Goal: Information Seeking & Learning: Find specific page/section

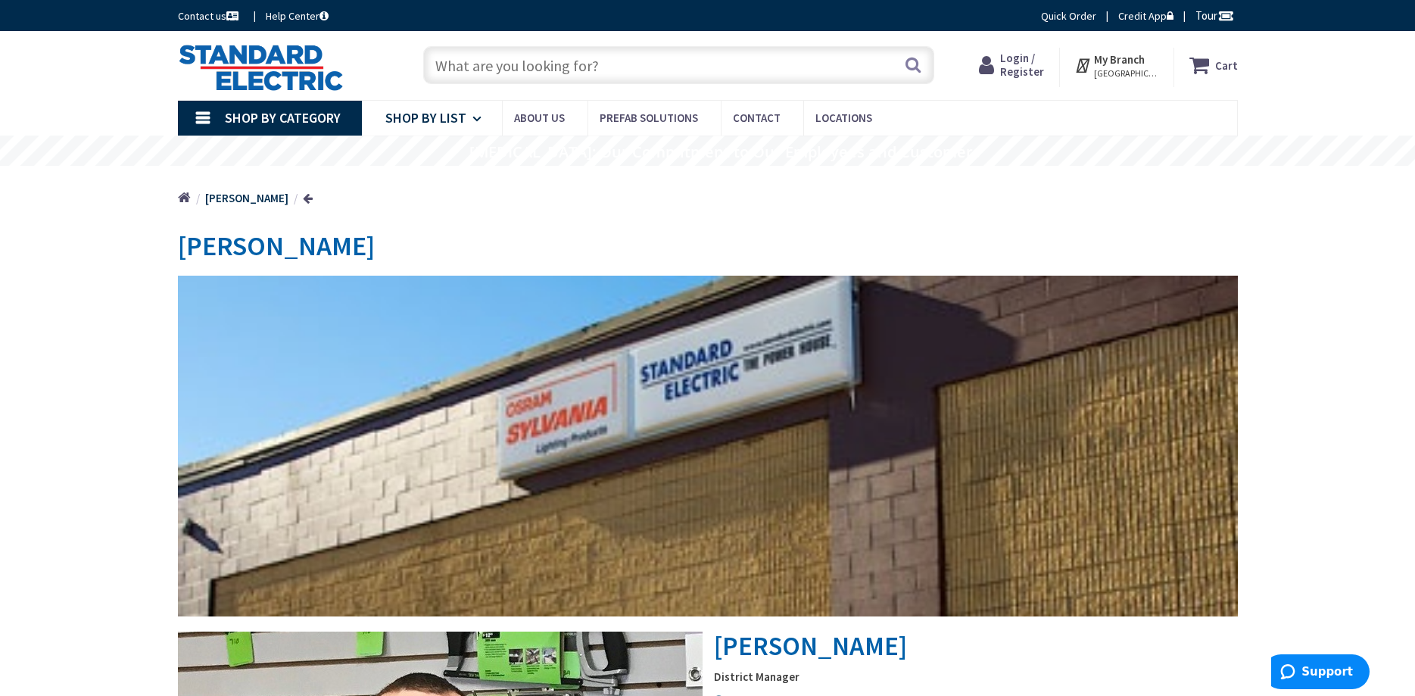
click at [478, 119] on icon at bounding box center [480, 118] width 14 height 33
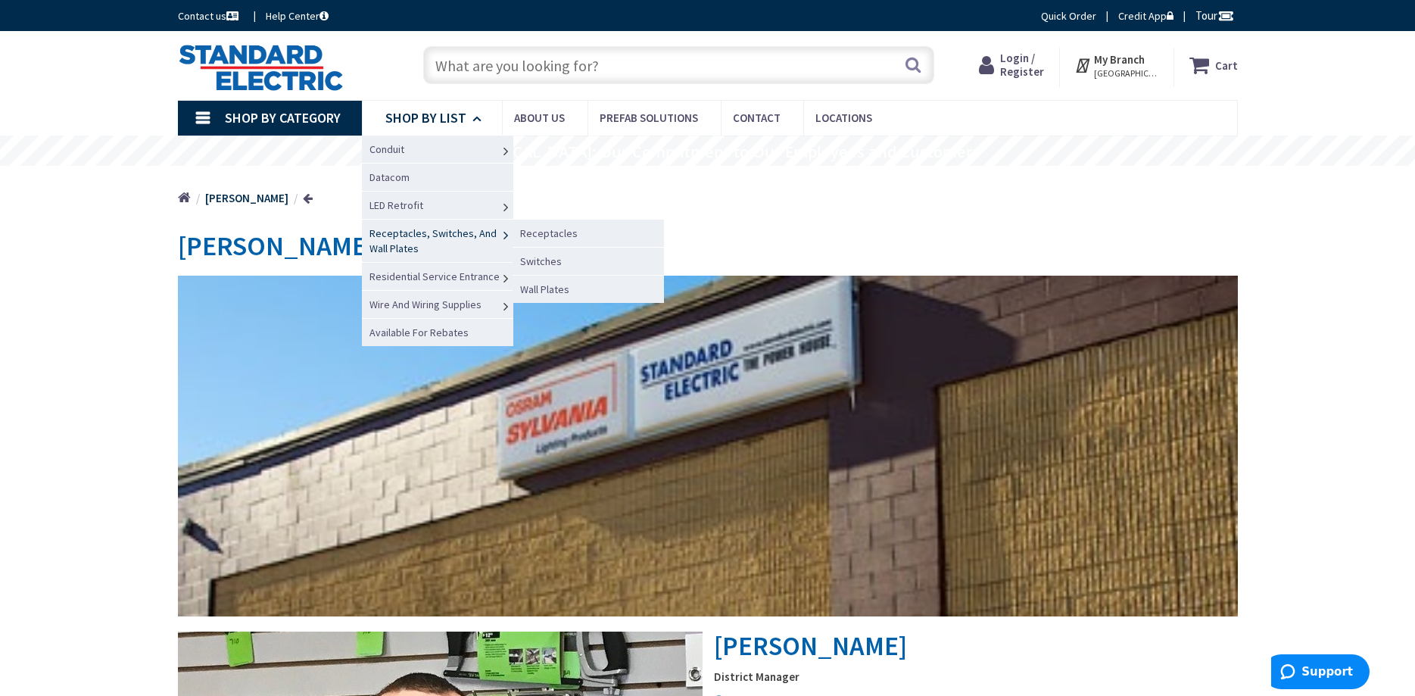
click at [420, 236] on span "Receptacles, Switches, And Wall Plates" at bounding box center [433, 240] width 127 height 29
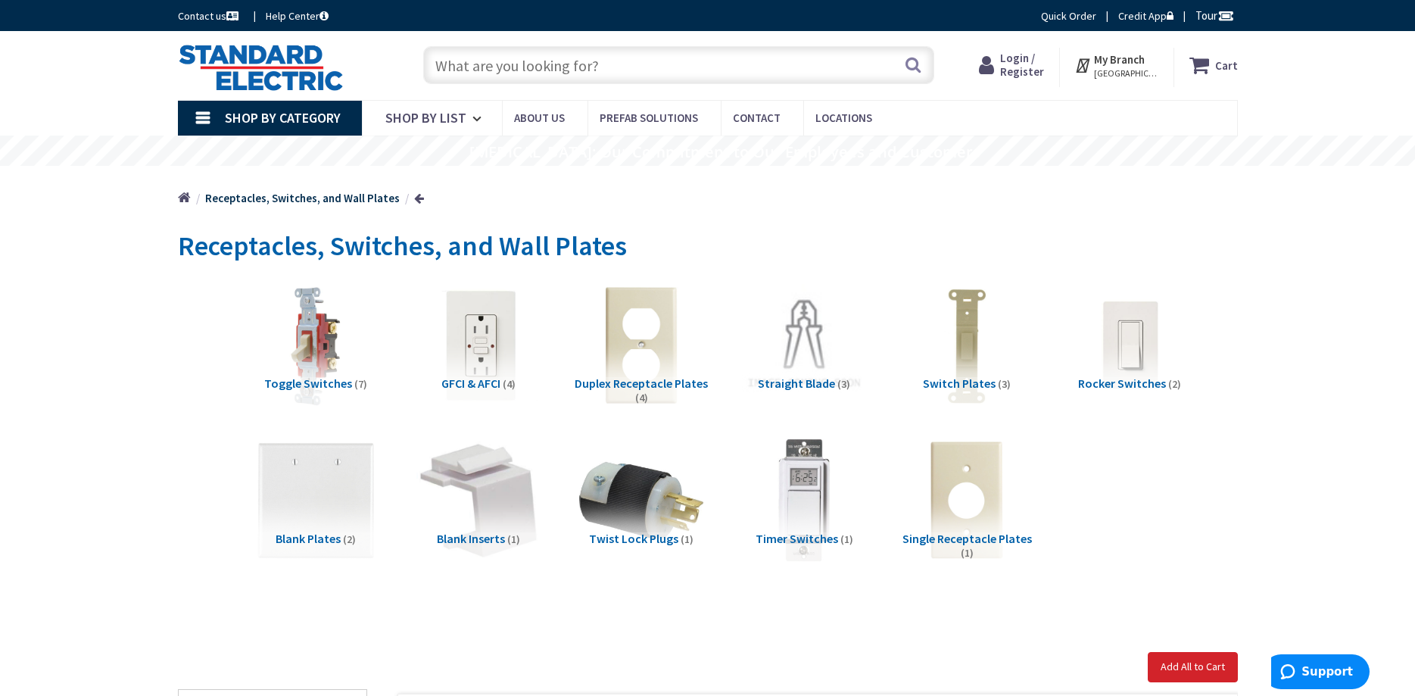
click at [470, 345] on img at bounding box center [478, 344] width 137 height 137
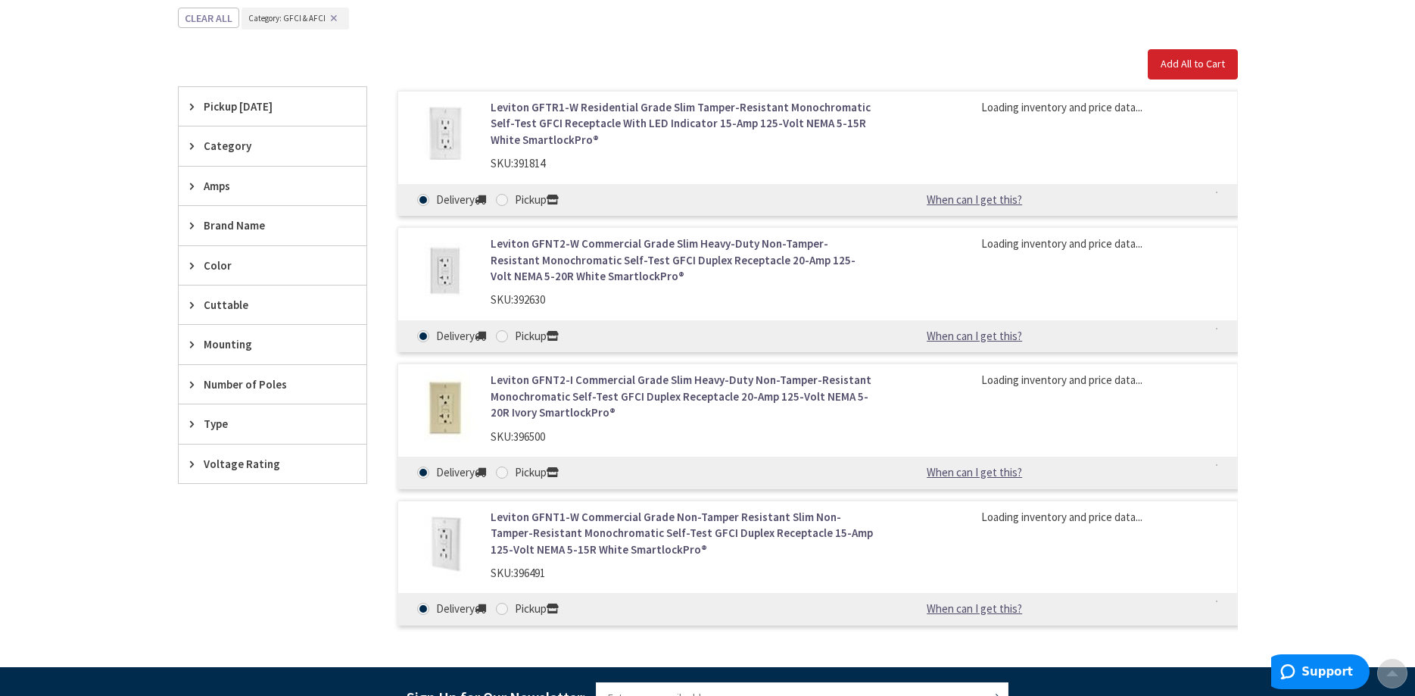
scroll to position [624, 0]
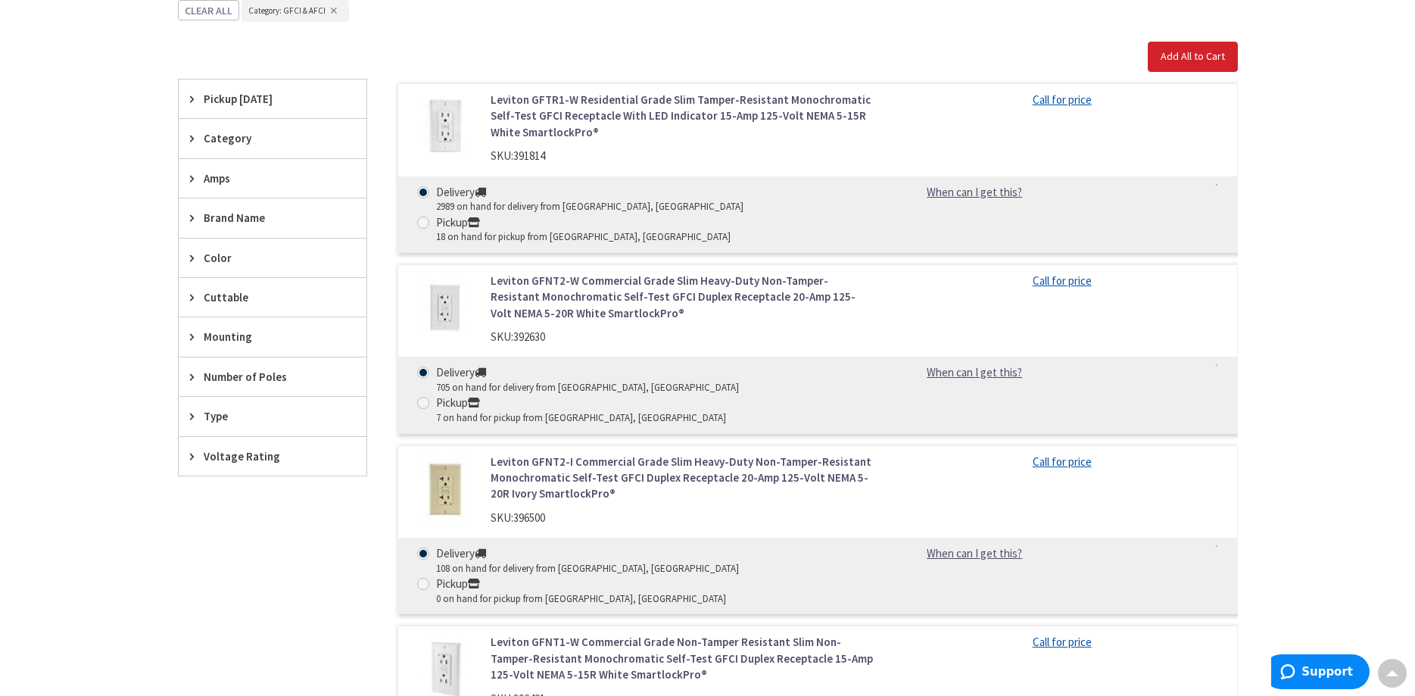
click at [223, 140] on span "Category" at bounding box center [265, 138] width 123 height 16
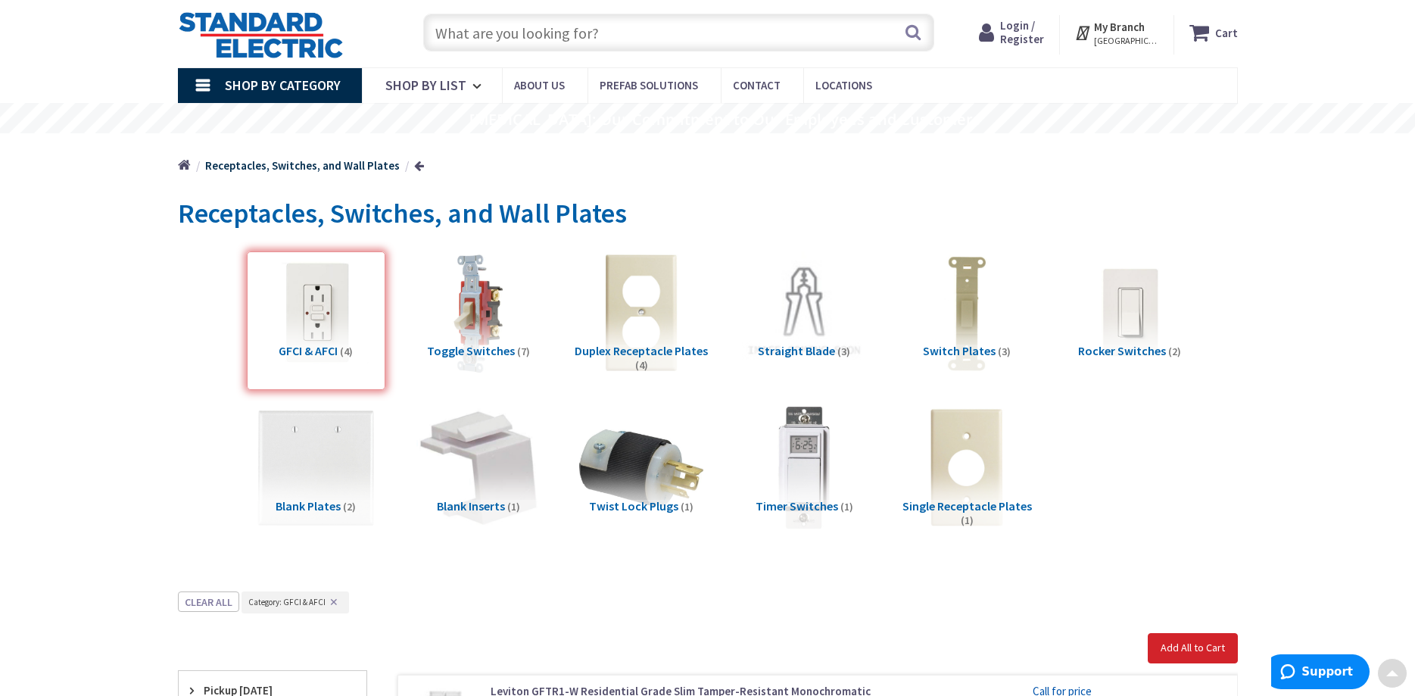
scroll to position [6, 0]
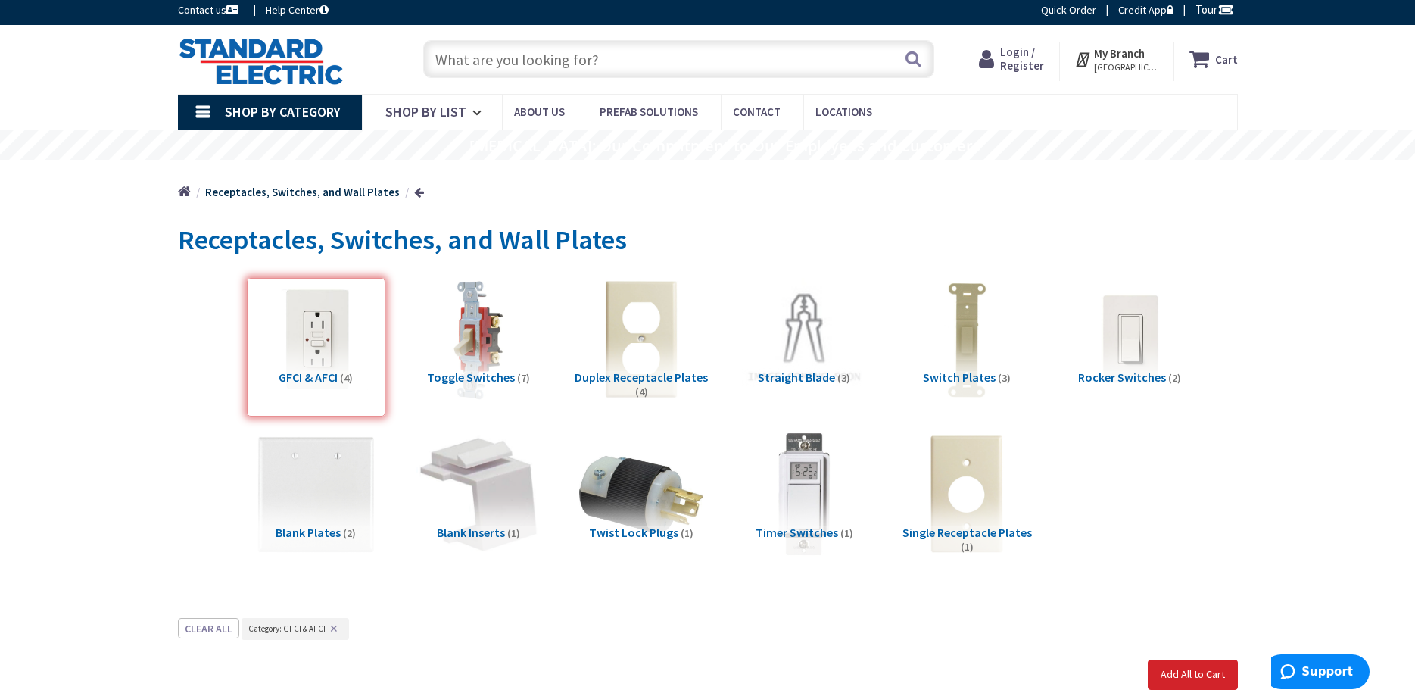
click at [452, 61] on input "text" at bounding box center [678, 59] width 511 height 38
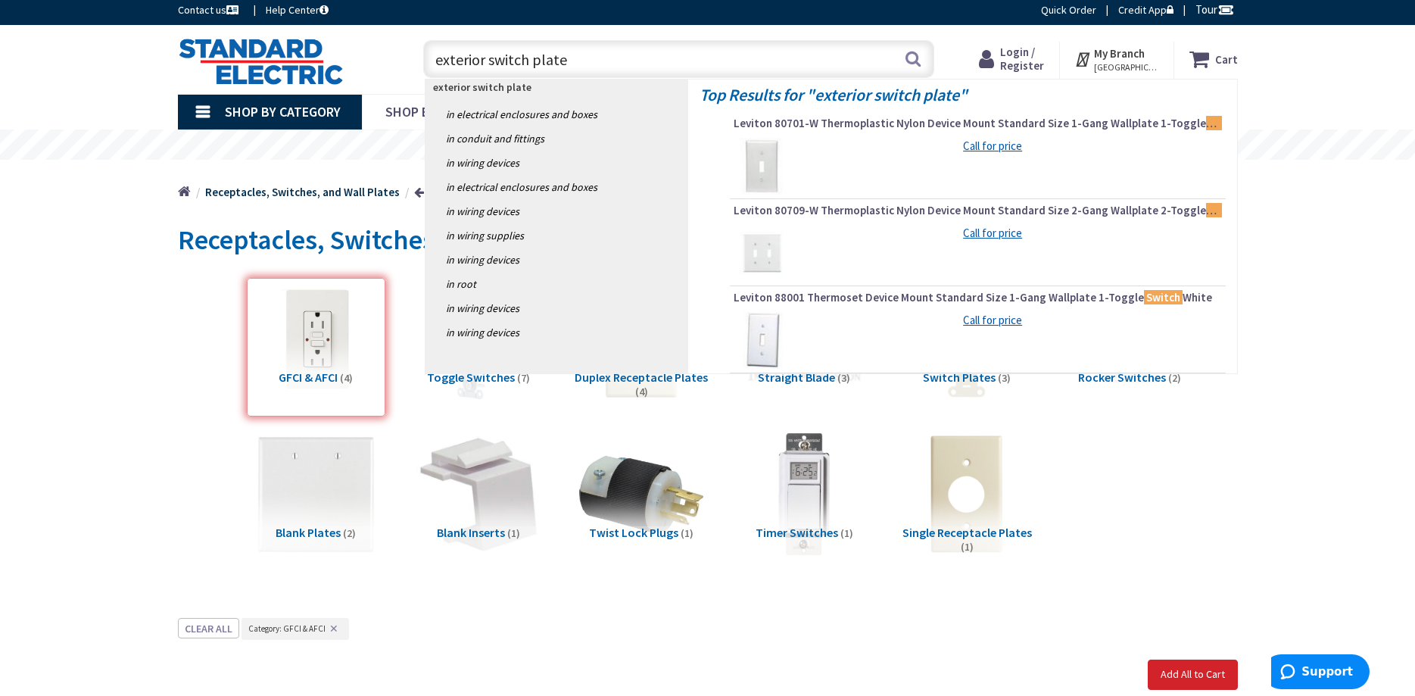
drag, startPoint x: 526, startPoint y: 62, endPoint x: 490, endPoint y: 64, distance: 35.7
click at [490, 64] on input "exterior switch plate" at bounding box center [678, 59] width 511 height 38
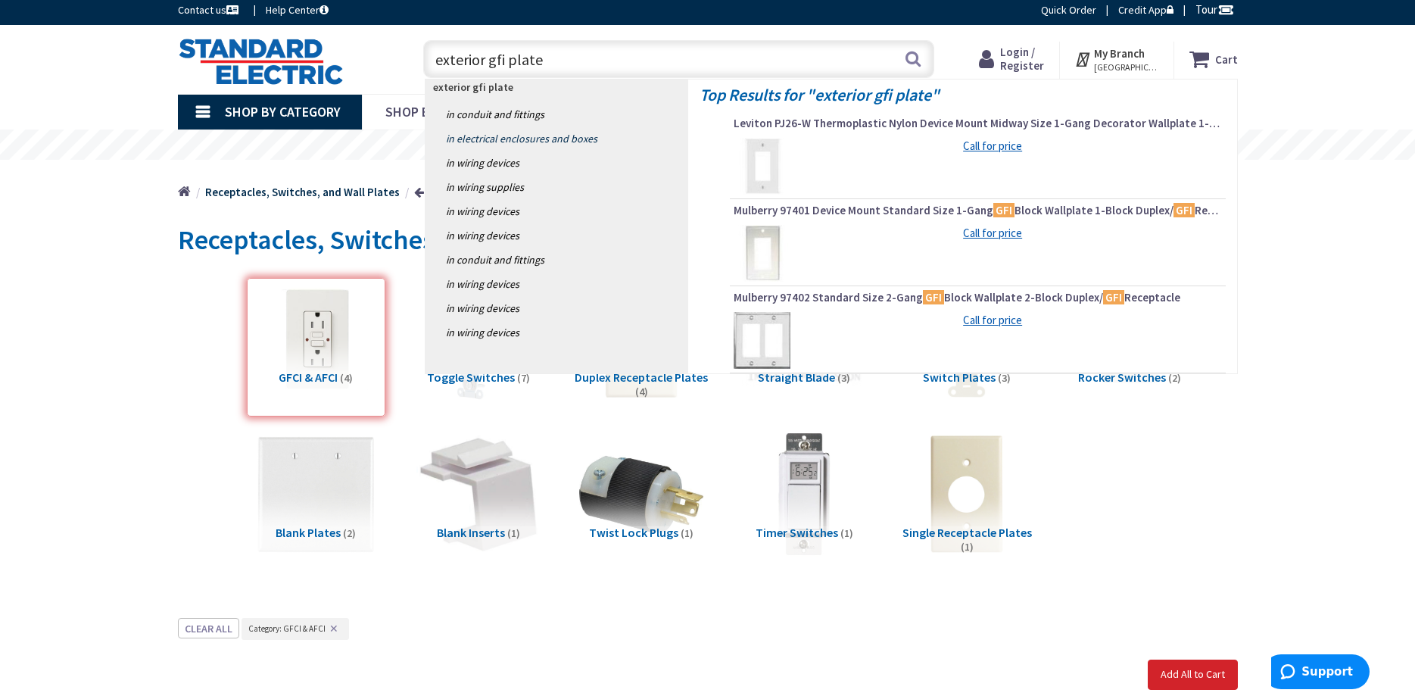
type input "exterior gfi plate"
click at [526, 129] on link "in Electrical Enclosures and Boxes" at bounding box center [557, 138] width 263 height 24
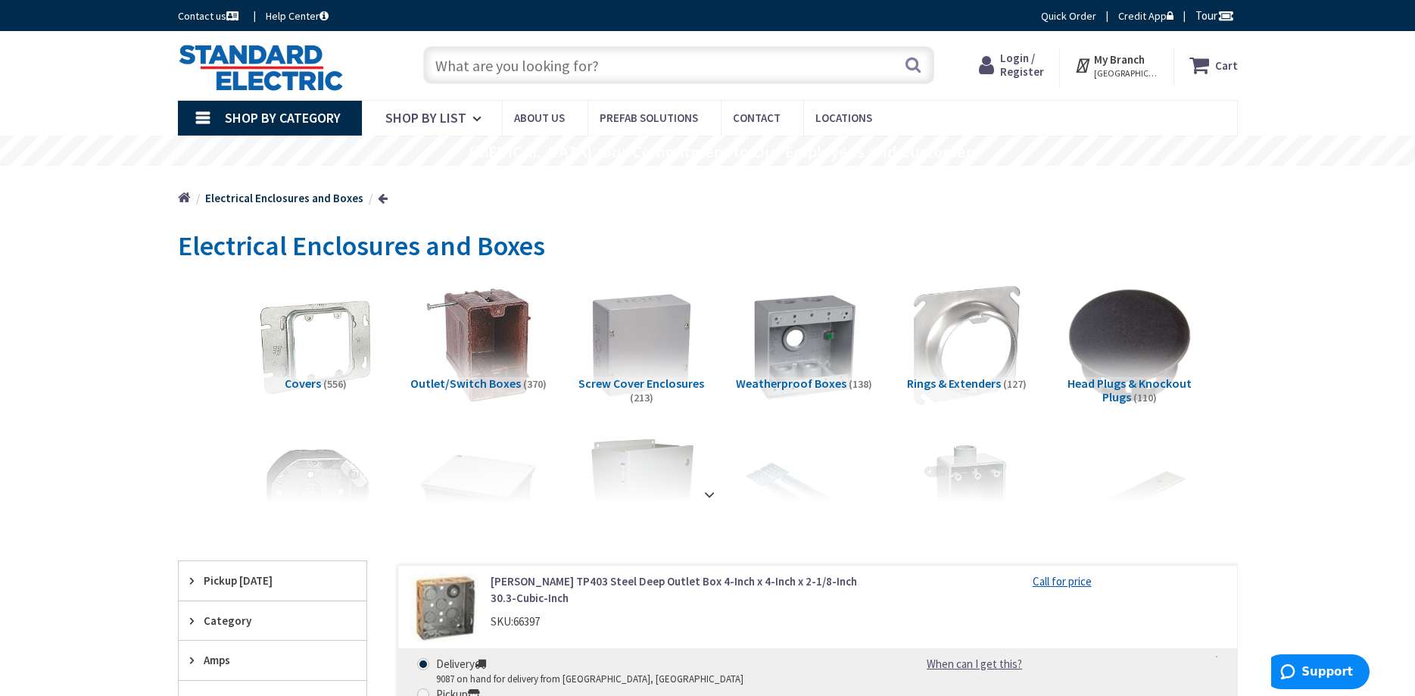
drag, startPoint x: 435, startPoint y: 66, endPoint x: 738, endPoint y: 73, distance: 302.2
click at [738, 73] on input "text" at bounding box center [678, 65] width 511 height 38
click at [719, 69] on input "text" at bounding box center [678, 65] width 511 height 38
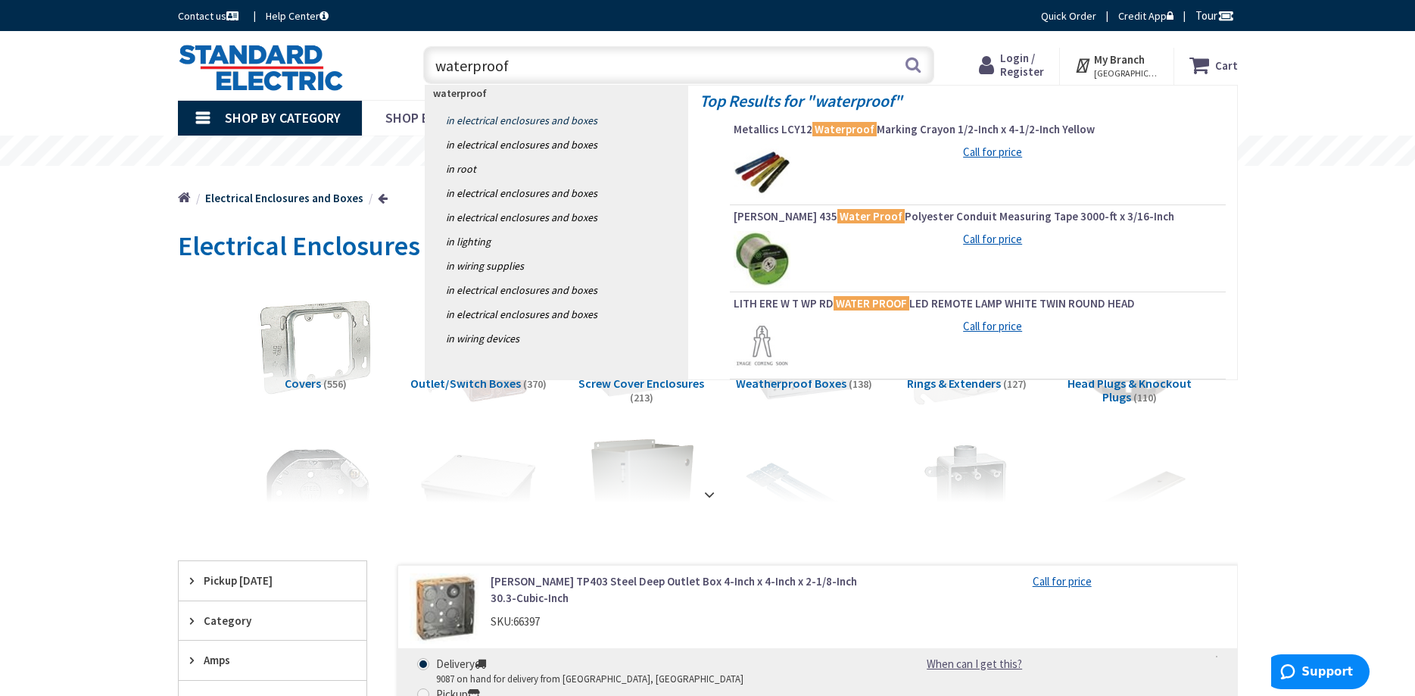
type input "waterproof"
click at [537, 118] on link "in Electrical Enclosures and Boxes" at bounding box center [557, 120] width 263 height 24
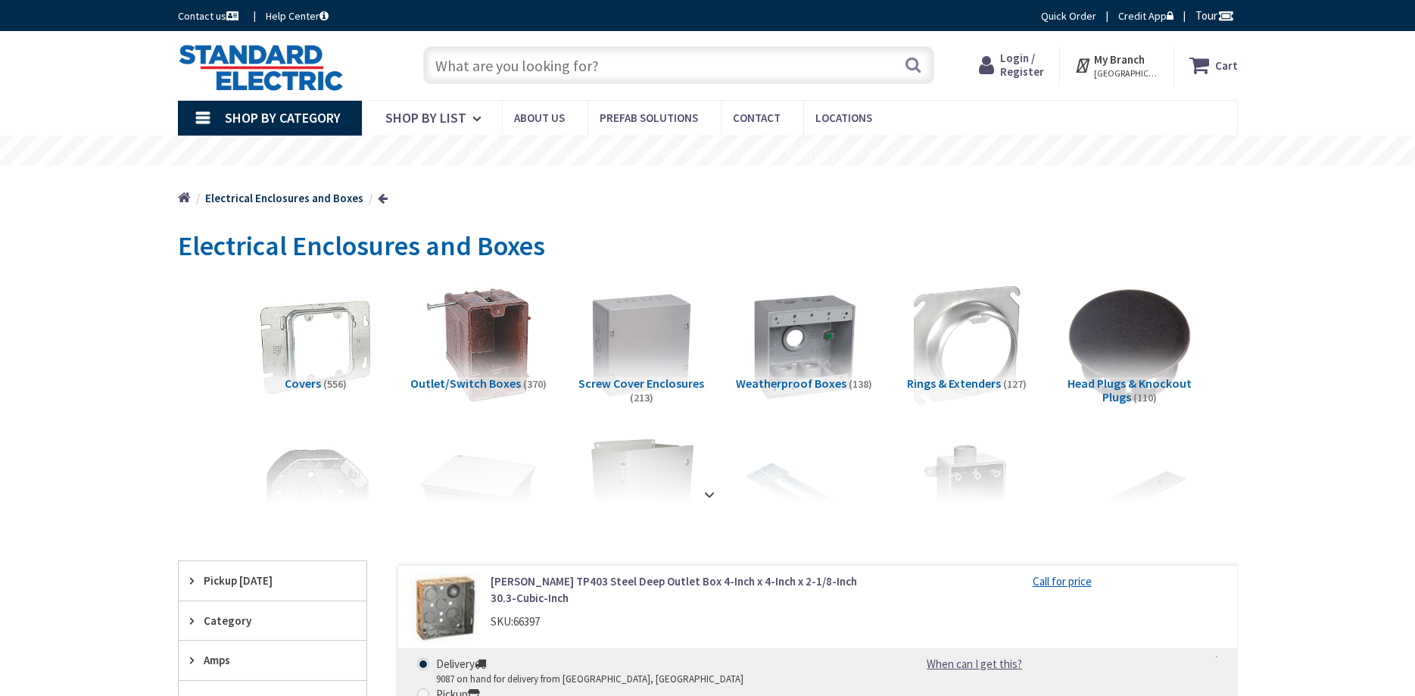
click at [687, 236] on div "Electrical Enclosures and Boxes" at bounding box center [708, 248] width 1060 height 57
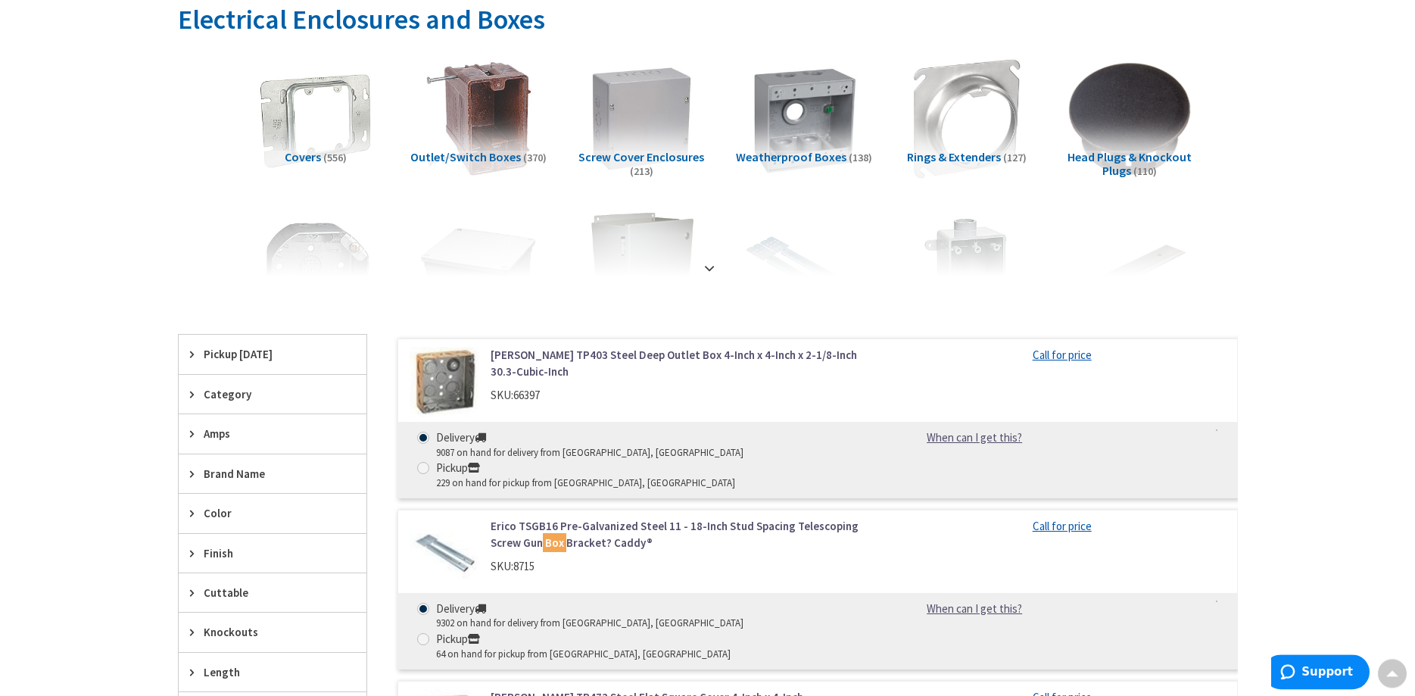
scroll to position [232, 0]
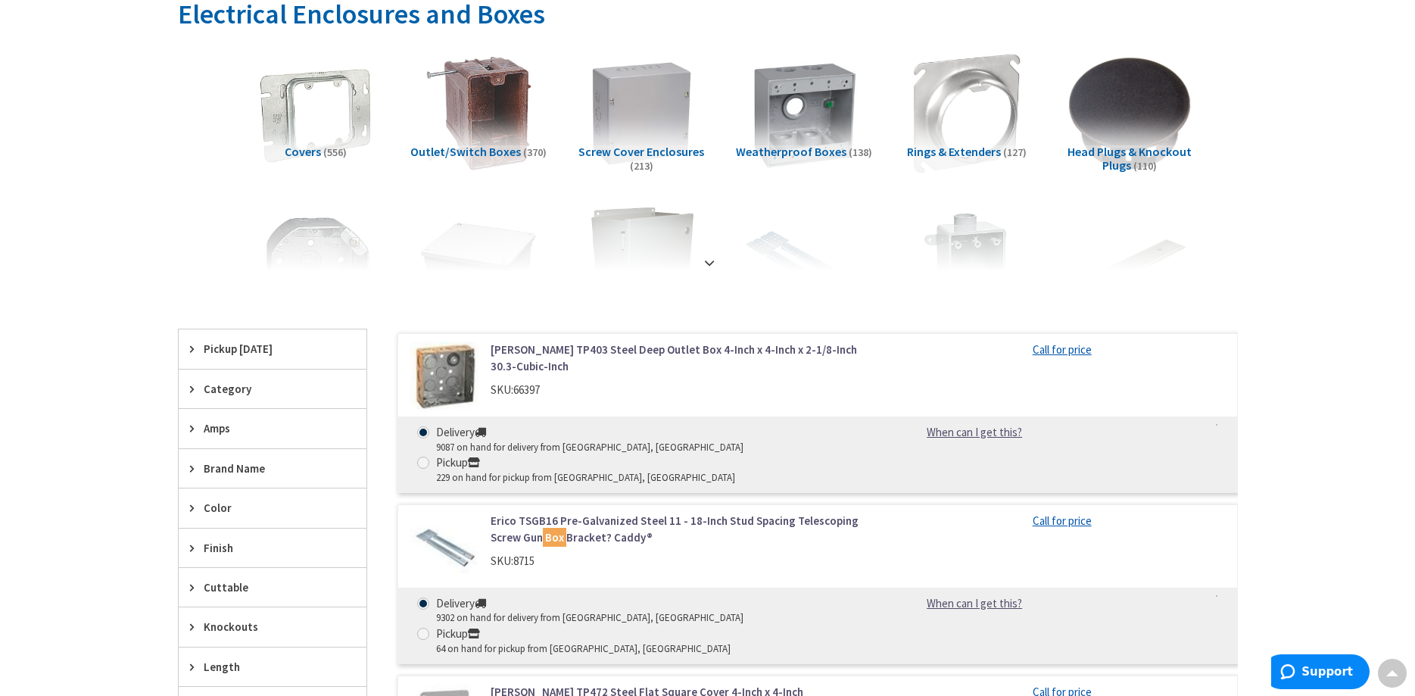
click at [781, 151] on span "Weatherproof Boxes" at bounding box center [791, 151] width 111 height 15
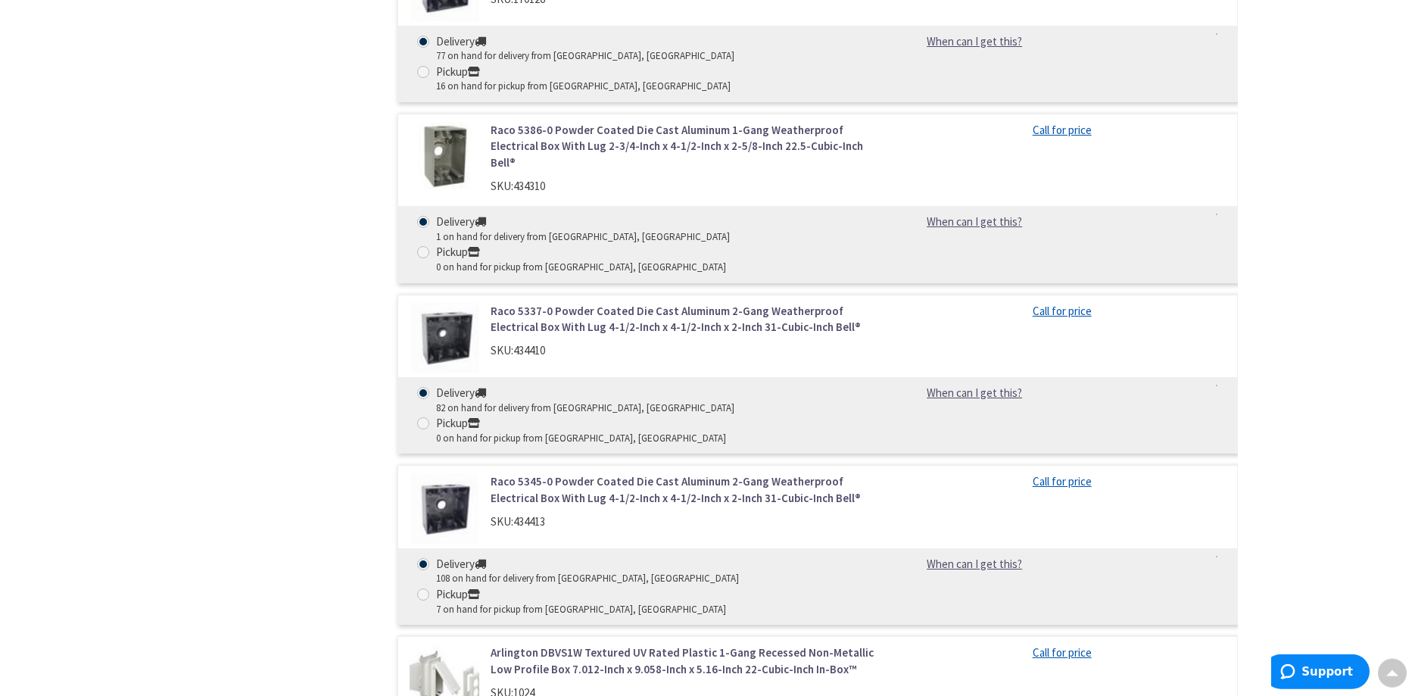
scroll to position [1923, 0]
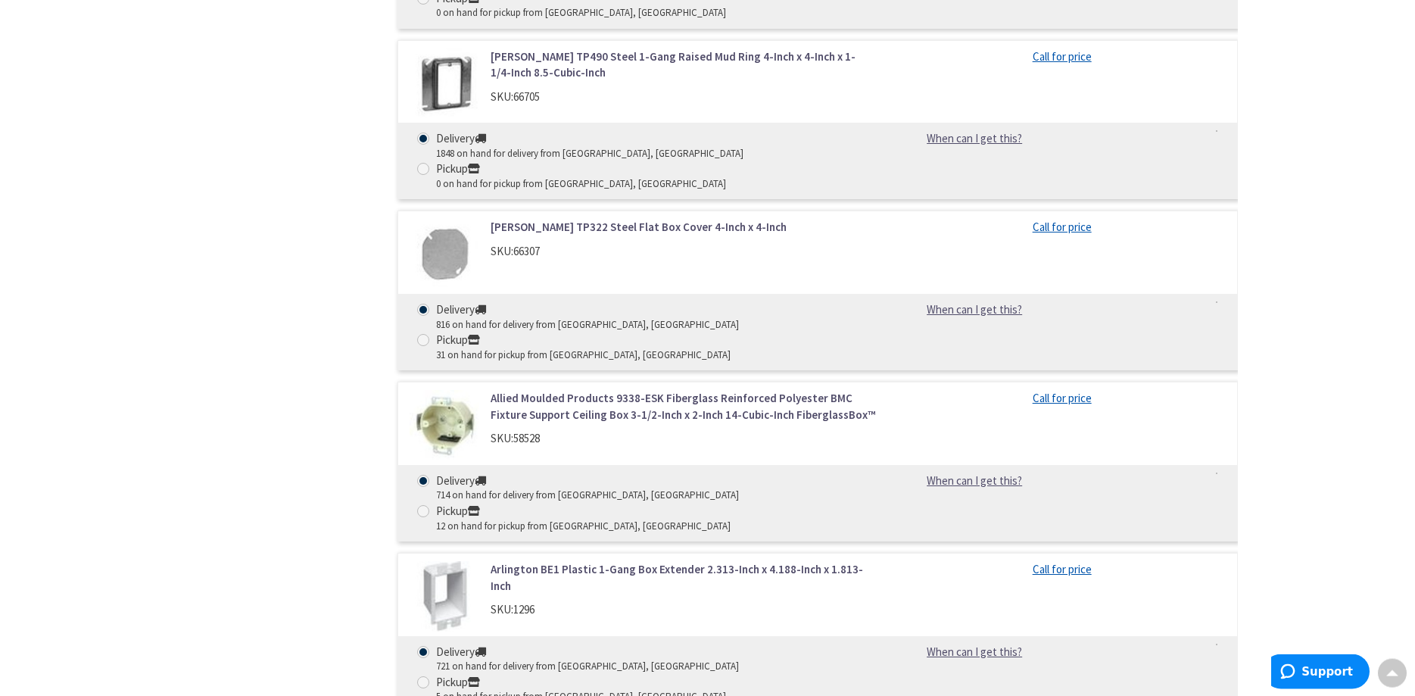
scroll to position [6184, 0]
